Goal: Transaction & Acquisition: Purchase product/service

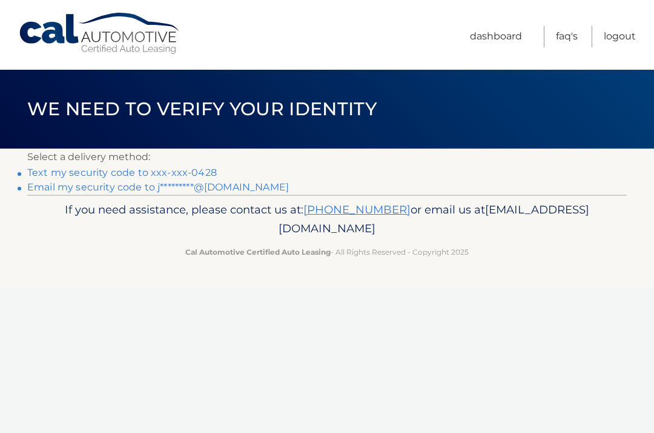
click at [79, 175] on link "Text my security code to xxx-xxx-0428" at bounding box center [122, 173] width 190 height 12
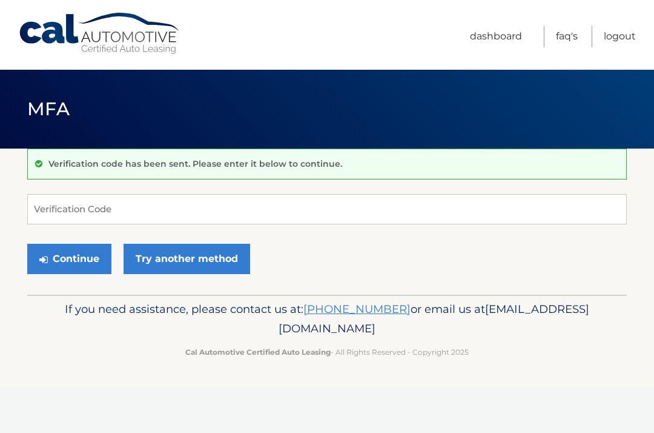
click at [87, 258] on button "Continue" at bounding box center [69, 259] width 84 height 30
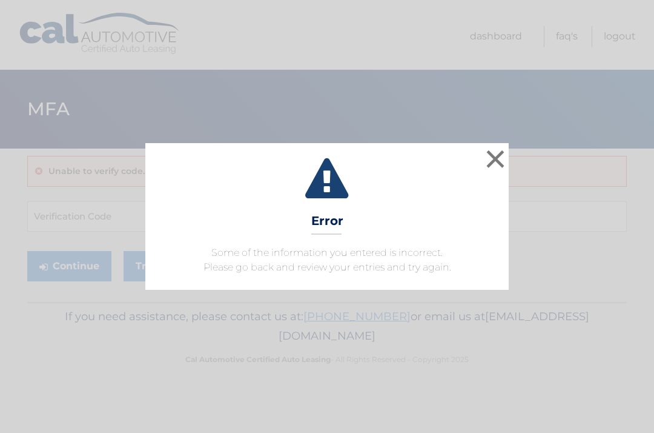
click at [491, 171] on button "×" at bounding box center [496, 159] width 24 height 24
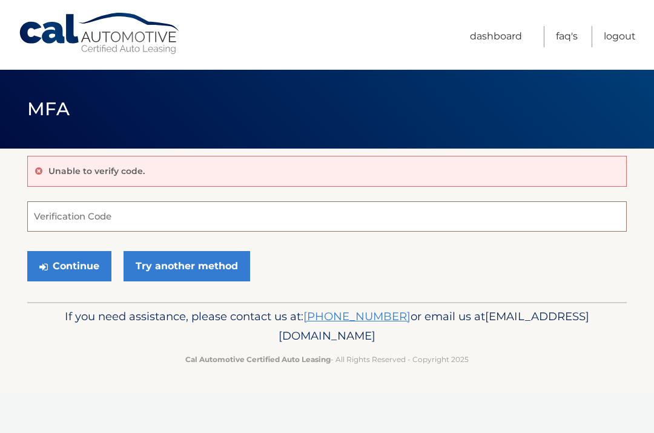
click at [116, 221] on input "Verification Code" at bounding box center [327, 216] width 600 height 30
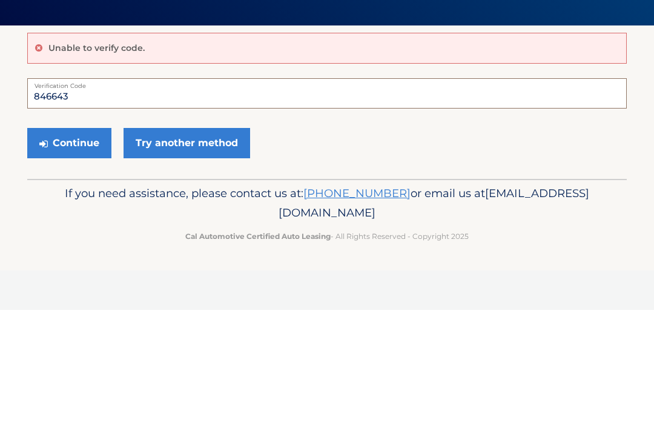
type input "846643"
click at [88, 251] on button "Continue" at bounding box center [69, 266] width 84 height 30
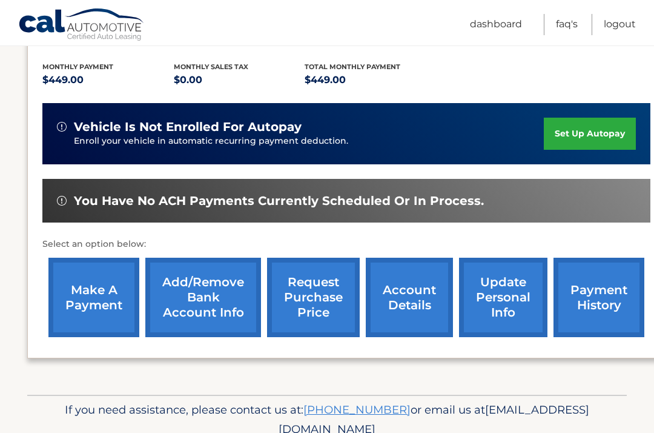
scroll to position [265, 0]
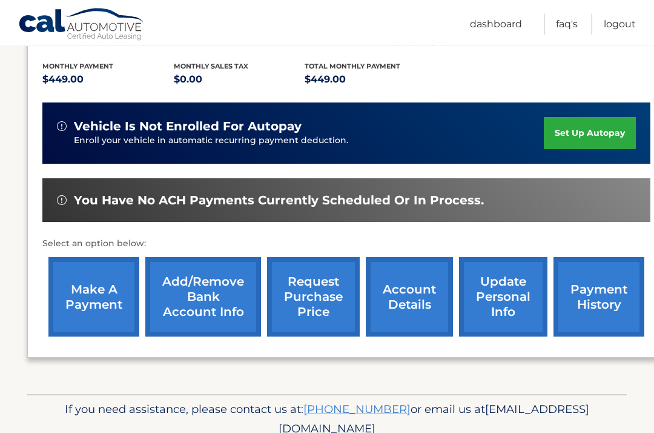
click at [96, 280] on link "make a payment" at bounding box center [93, 297] width 91 height 79
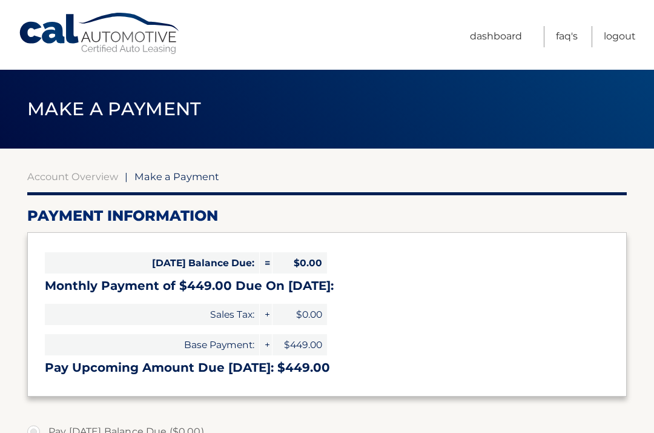
select select "NzlhOGQ4MTktYTk2Yi00MTRiLWJiYmMtNzI2ZDY5YWU2NDA4"
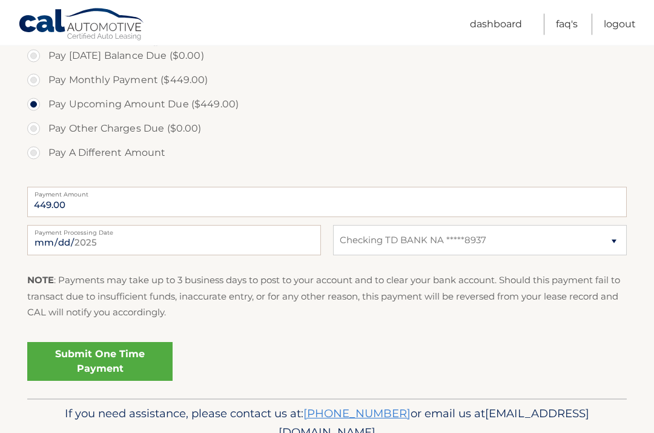
click at [139, 359] on link "Submit One Time Payment" at bounding box center [99, 361] width 145 height 39
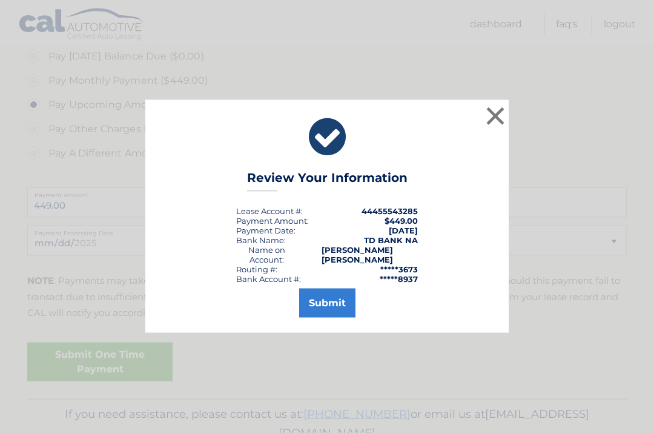
scroll to position [376, 0]
click at [336, 314] on button "Submit" at bounding box center [327, 302] width 56 height 29
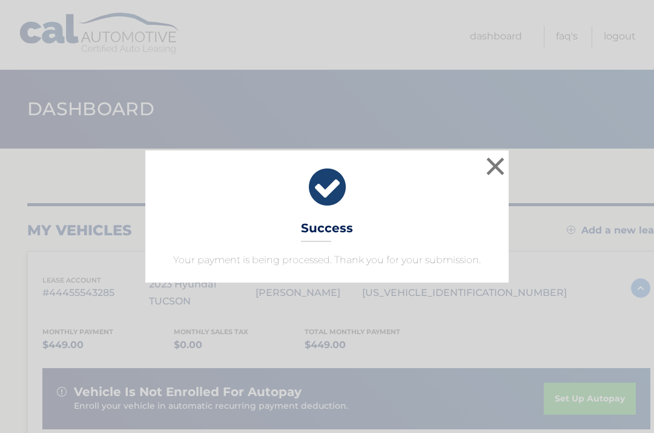
click at [503, 169] on button "×" at bounding box center [496, 166] width 24 height 24
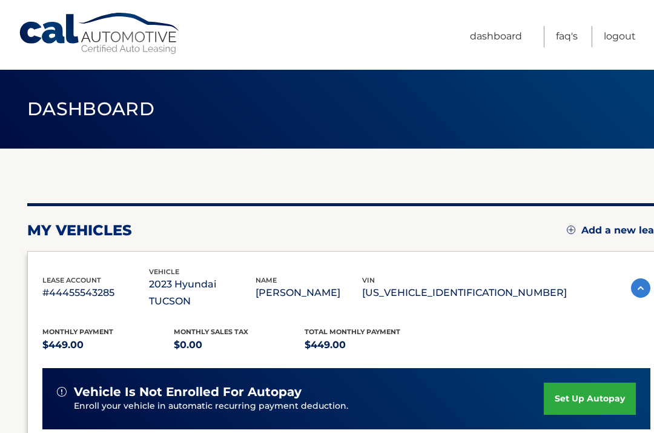
click at [618, 38] on link "Logout" at bounding box center [620, 36] width 32 height 21
